Goal: Task Accomplishment & Management: Complete application form

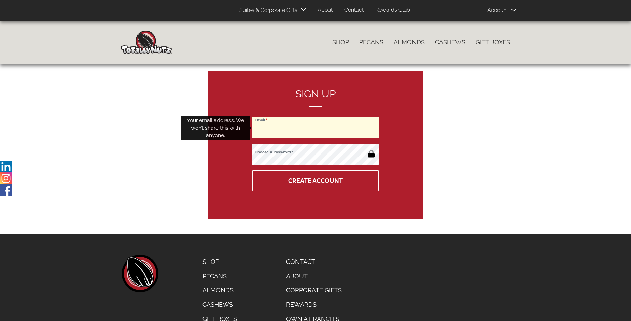
click at [316, 128] on input "Email" at bounding box center [315, 127] width 126 height 21
type input "[EMAIL_ADDRESS][DOMAIN_NAME]"
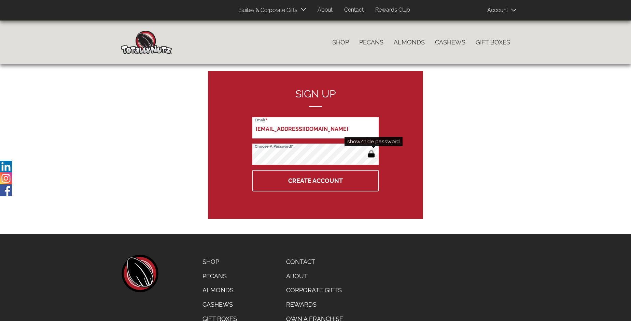
click at [371, 154] on button "button" at bounding box center [371, 154] width 11 height 11
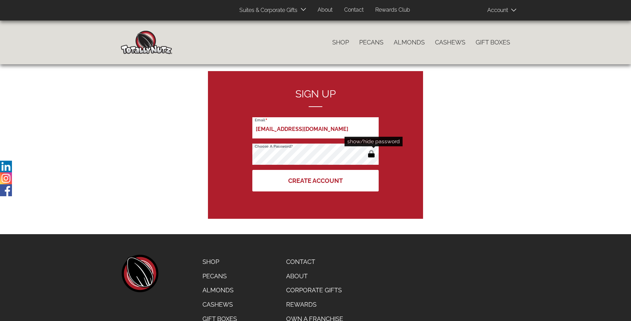
click at [316, 180] on button "Create Account" at bounding box center [315, 181] width 126 height 22
